Goal: Obtain resource: Obtain resource

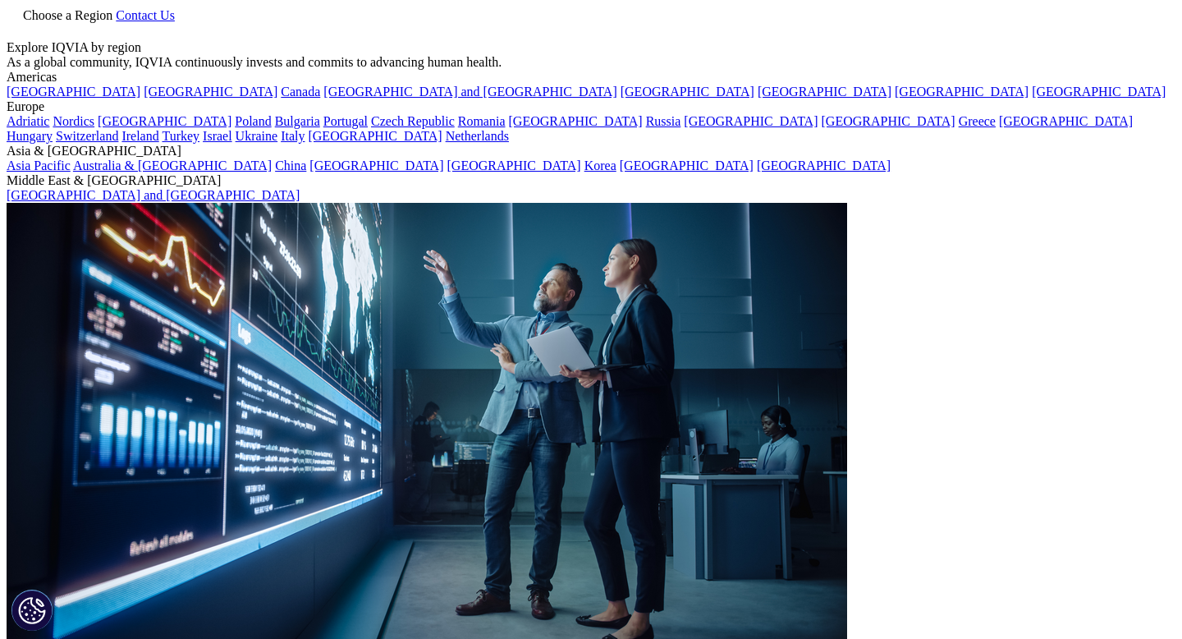
scroll to position [332, 969]
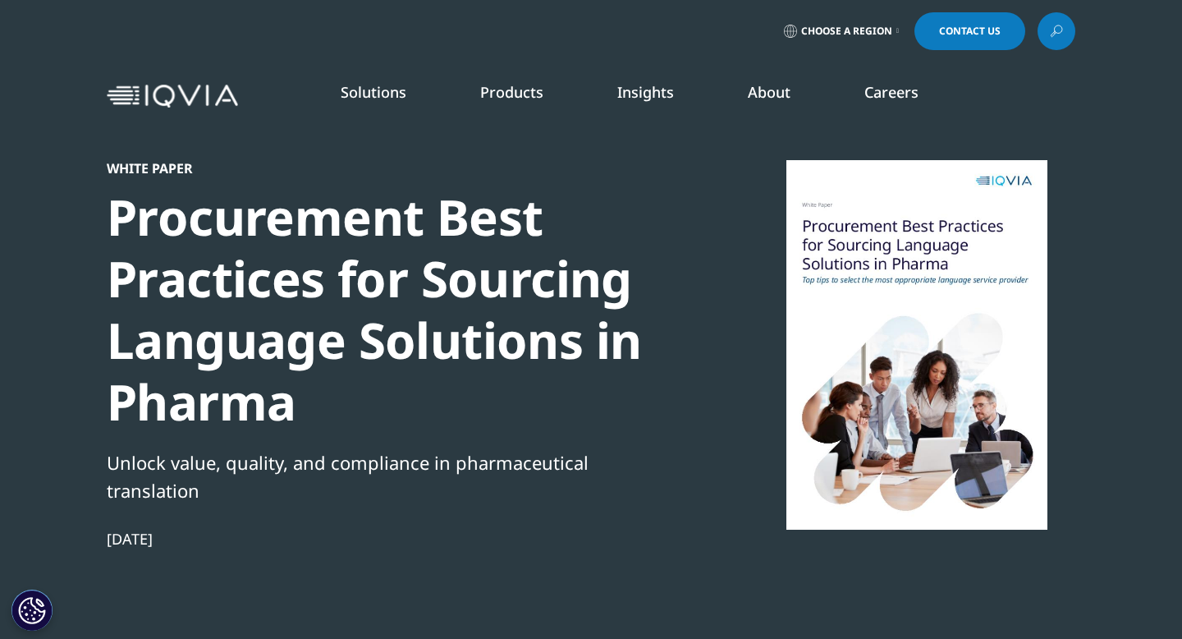
scroll to position [332, 969]
